Goal: Information Seeking & Learning: Check status

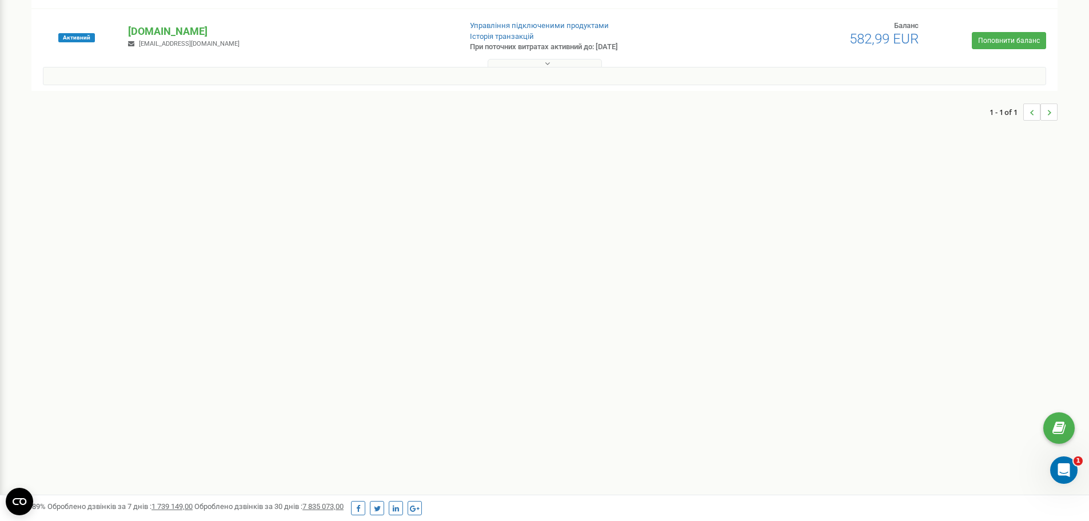
scroll to position [51, 0]
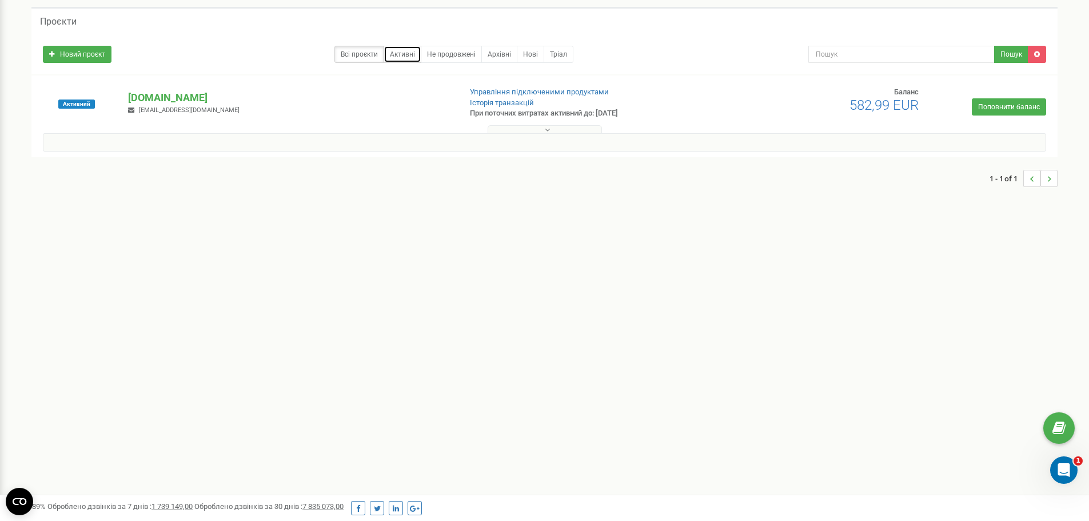
click at [399, 54] on link "Активні" at bounding box center [403, 54] width 38 height 17
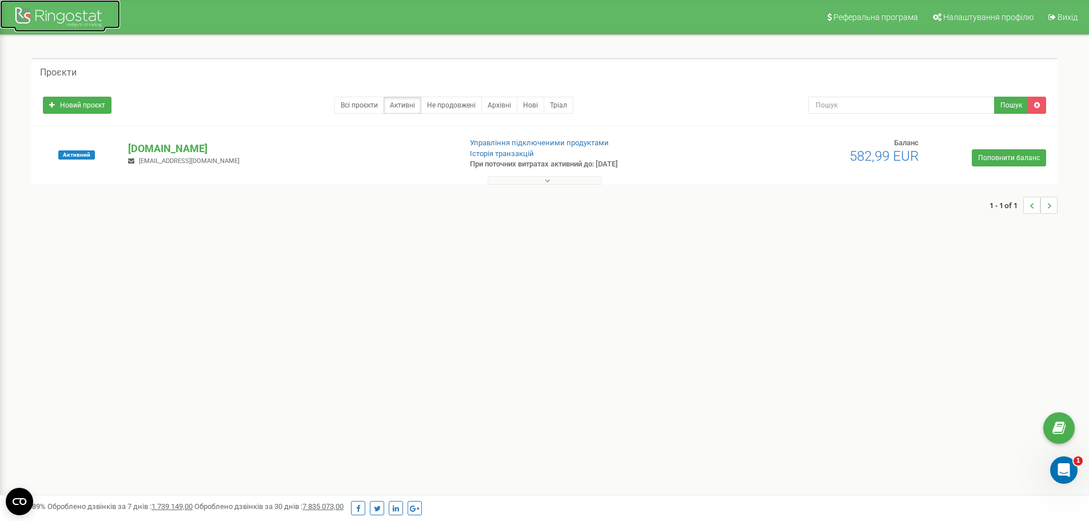
click at [51, 14] on div at bounding box center [59, 18] width 91 height 27
click at [76, 18] on div at bounding box center [59, 18] width 91 height 27
click at [25, 21] on div at bounding box center [59, 18] width 91 height 27
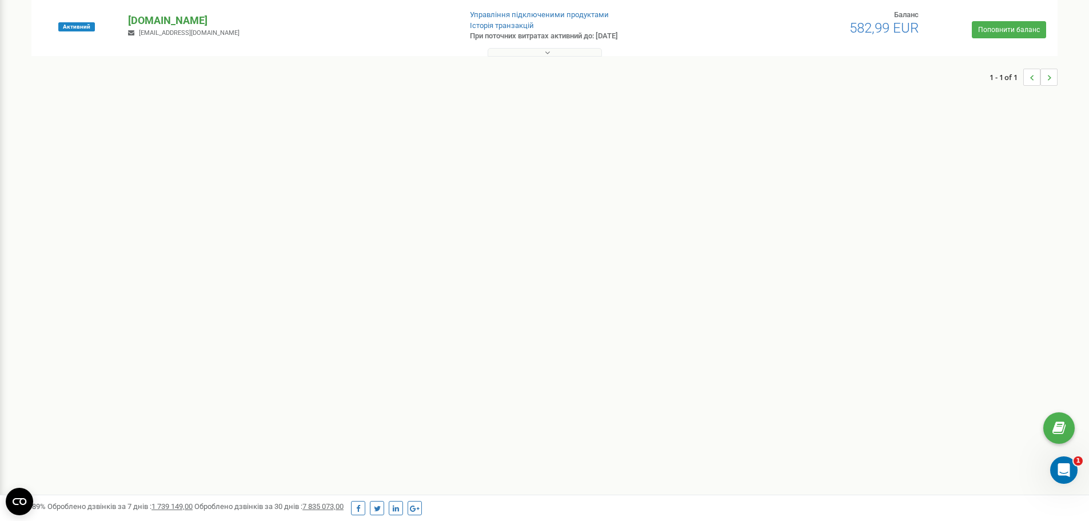
scroll to position [108, 0]
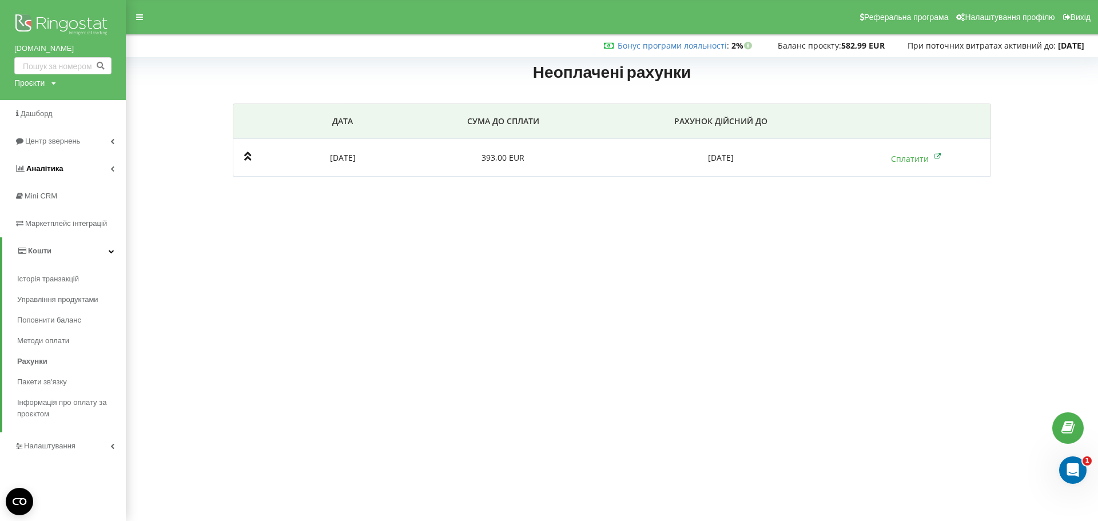
click at [42, 163] on span "Аналiтика" at bounding box center [38, 168] width 49 height 11
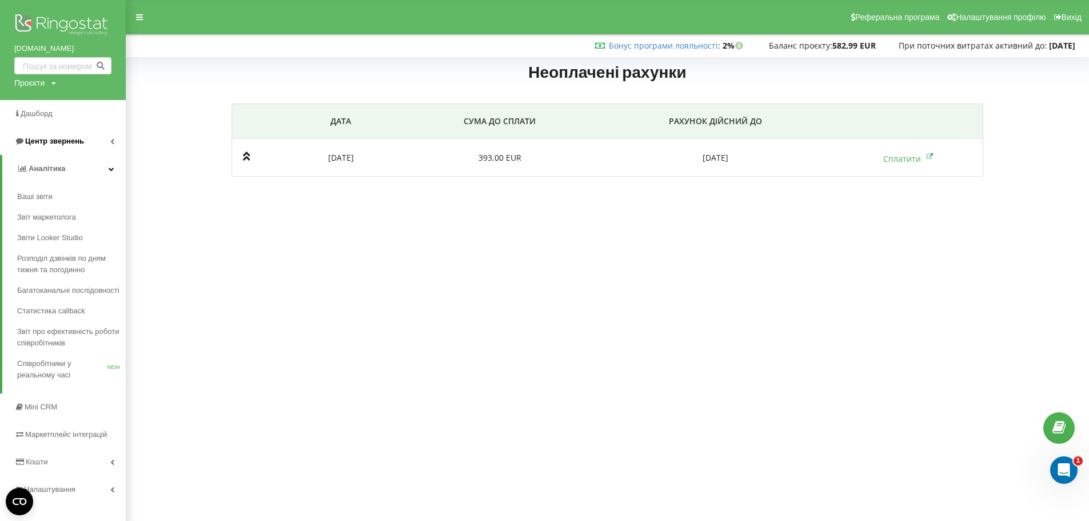
click at [51, 148] on link "Центр звернень" at bounding box center [63, 141] width 126 height 27
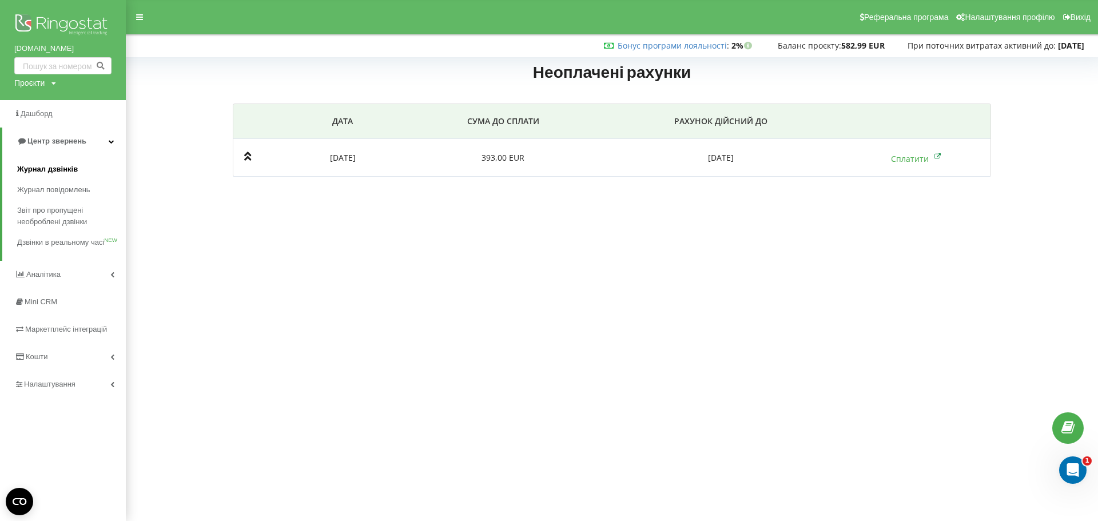
click at [49, 168] on span "Журнал дзвінків" at bounding box center [47, 169] width 61 height 11
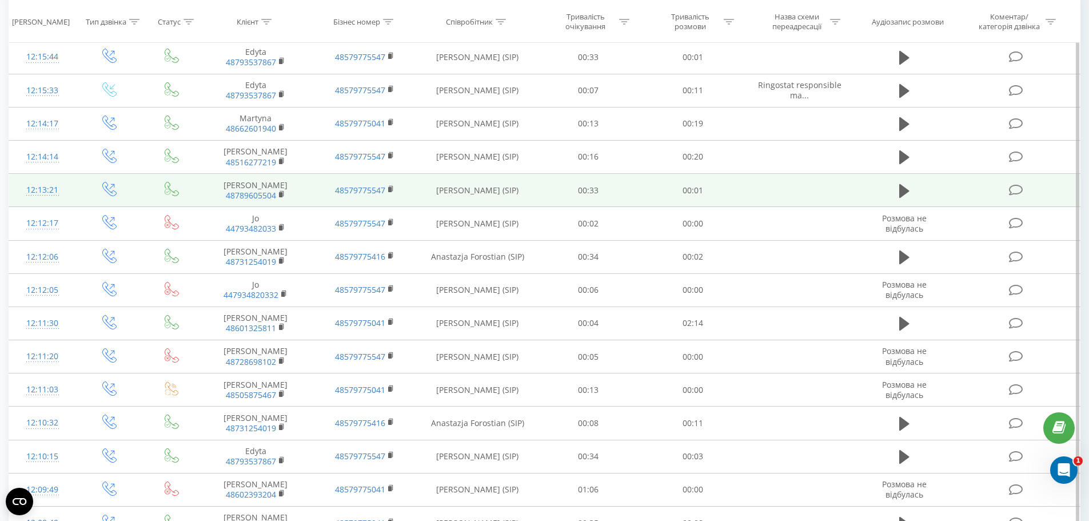
scroll to position [10, 0]
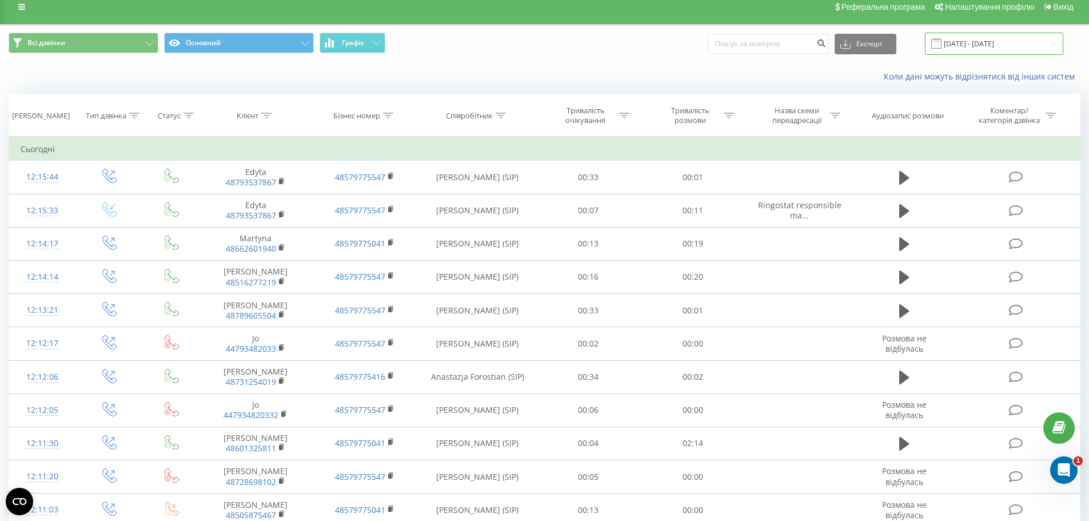
click at [962, 46] on input "19.08.2025 - 19.09.2025" at bounding box center [994, 44] width 138 height 22
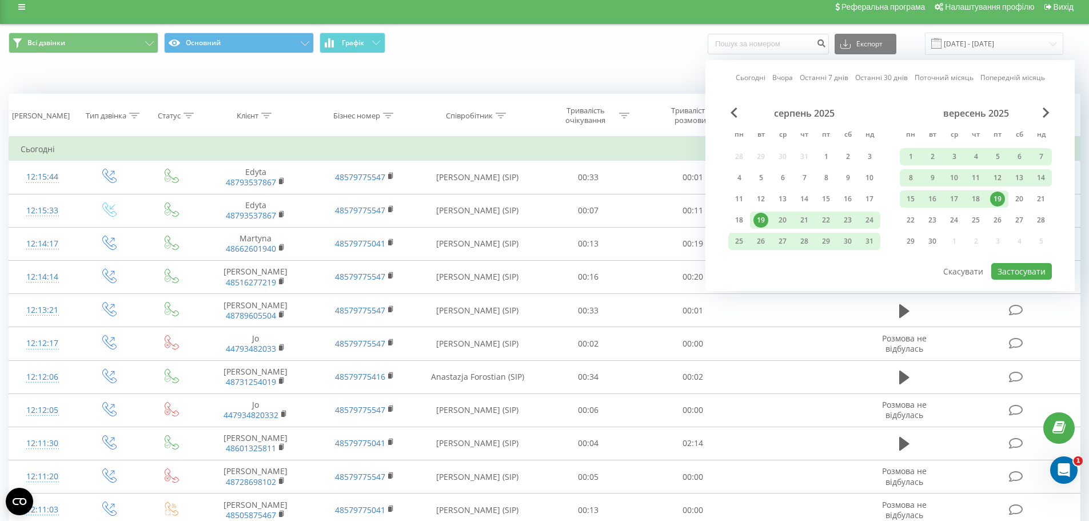
click at [995, 200] on div "19" at bounding box center [997, 199] width 15 height 15
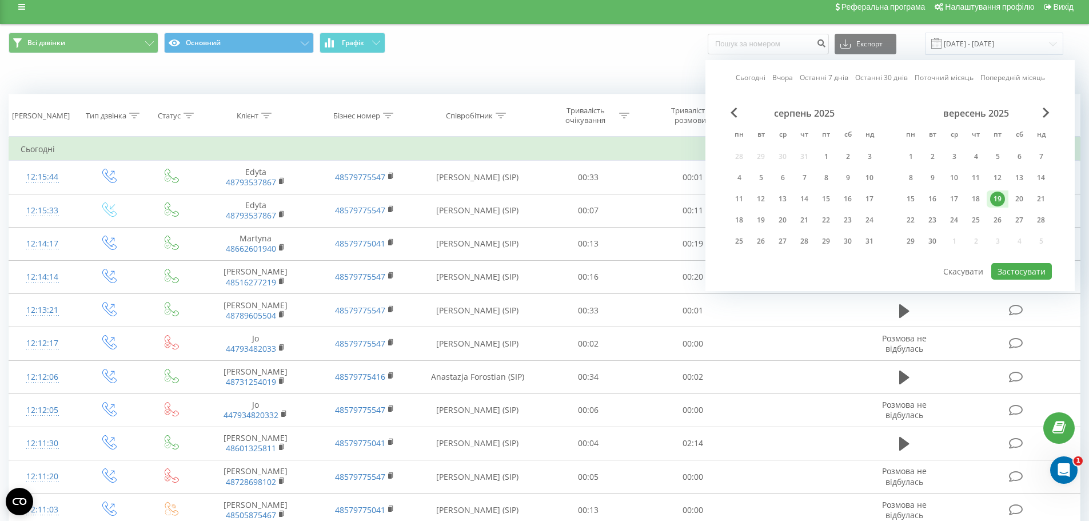
click at [995, 200] on div "19" at bounding box center [997, 199] width 15 height 15
click at [1021, 273] on button "Застосувати" at bounding box center [1021, 271] width 61 height 17
type input "19.09.2025 - 19.09.2025"
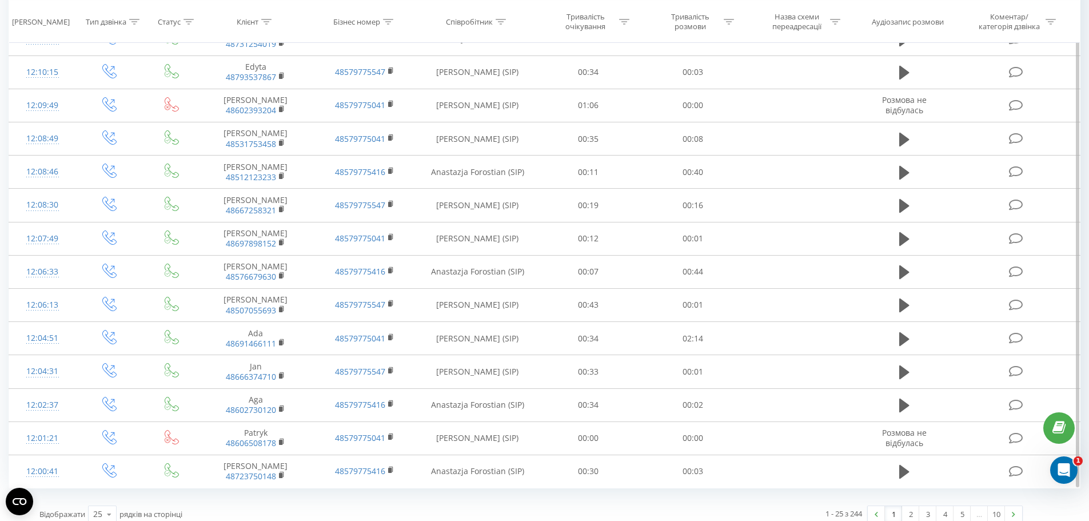
scroll to position [525, 0]
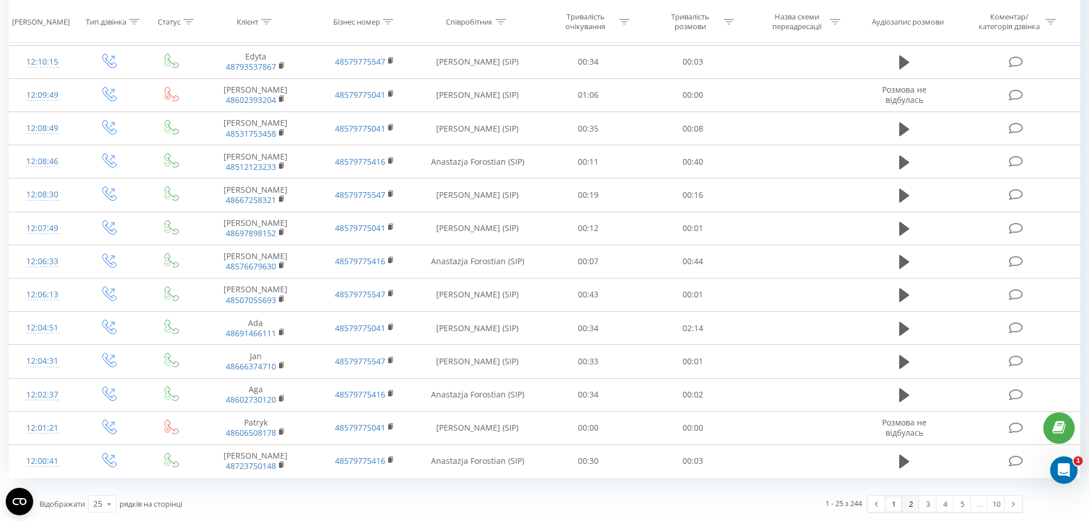
click at [910, 507] on link "2" at bounding box center [910, 504] width 17 height 16
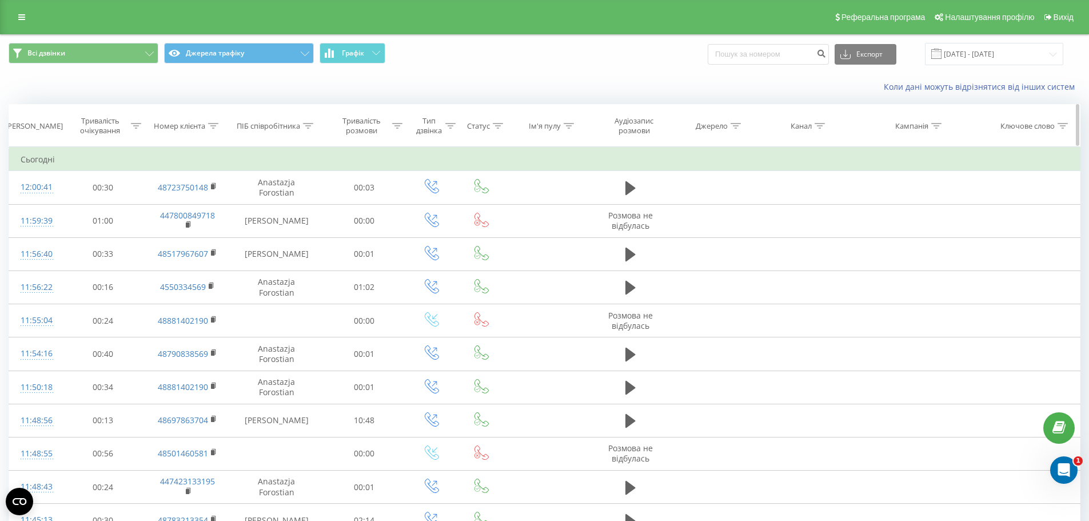
click at [298, 124] on div "ПІБ співробітника" at bounding box center [268, 126] width 63 height 10
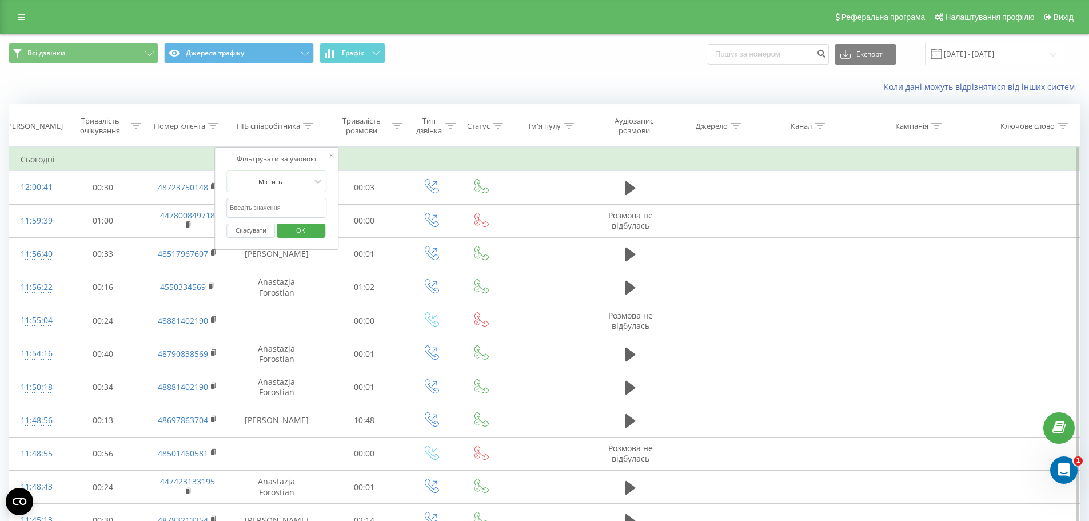
click at [281, 206] on input "text" at bounding box center [276, 208] width 101 height 20
type input "anasta"
click at [308, 232] on span "OK" at bounding box center [301, 230] width 32 height 18
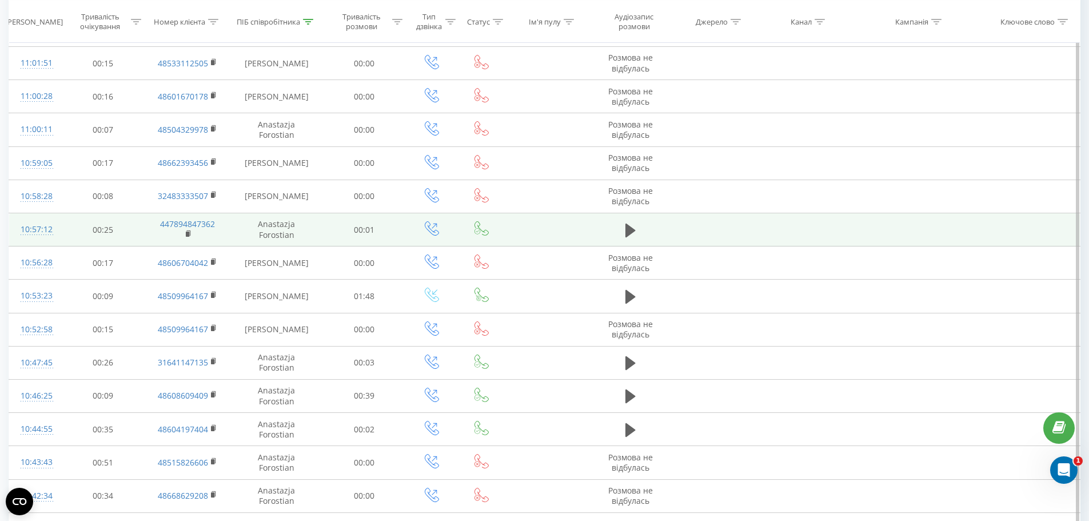
scroll to position [411, 0]
